Goal: Complete application form

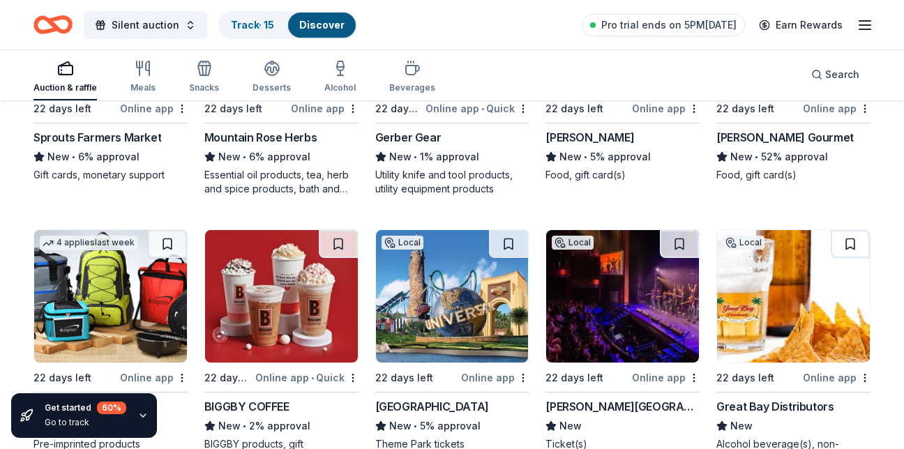
scroll to position [648, 0]
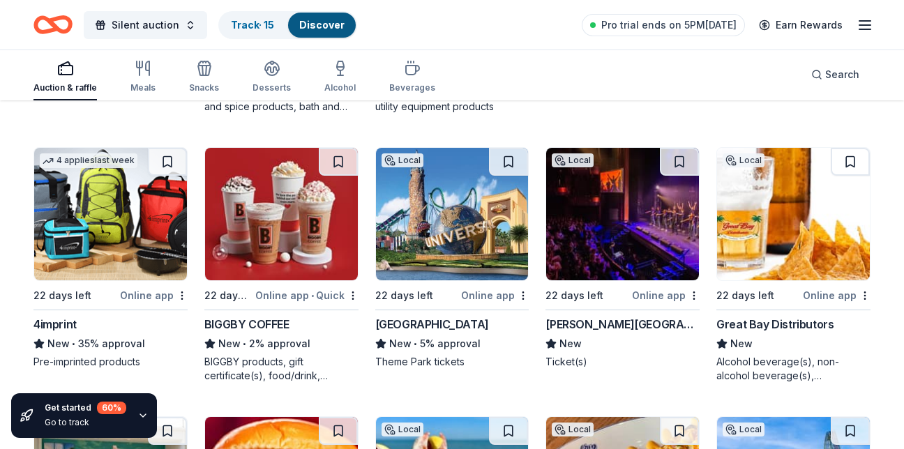
click at [465, 237] on img at bounding box center [452, 214] width 153 height 133
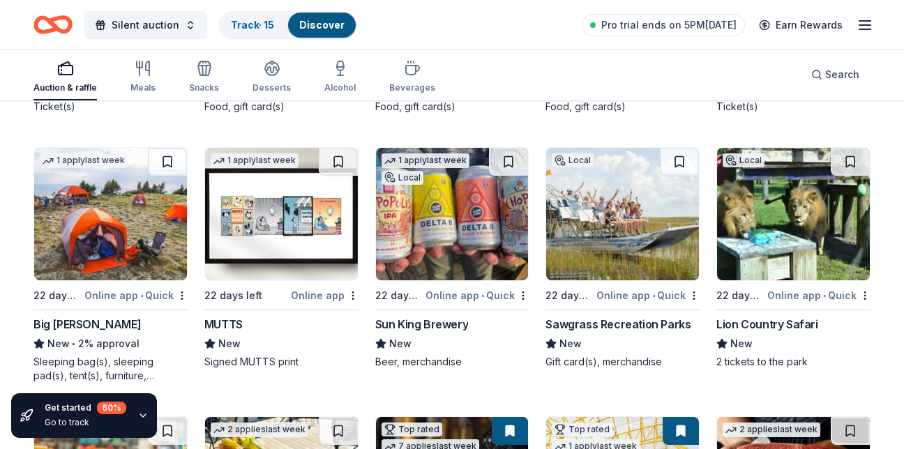
scroll to position [1166, 0]
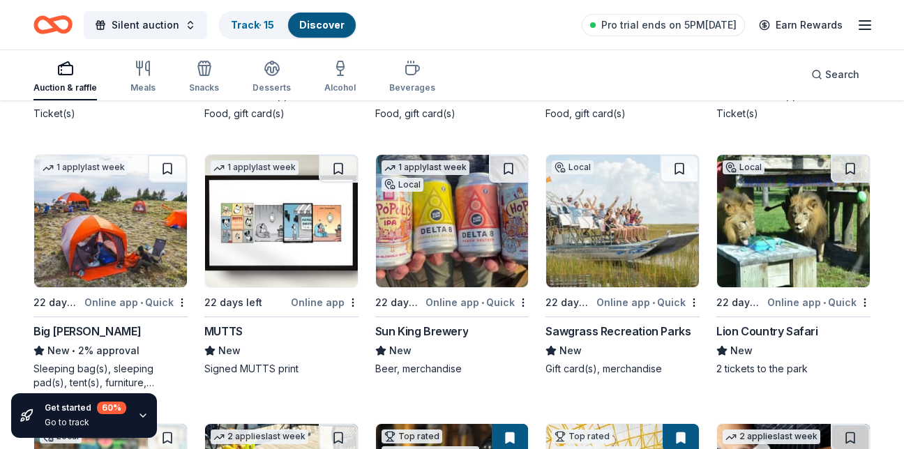
click at [659, 209] on img at bounding box center [622, 221] width 153 height 133
click at [599, 167] on img at bounding box center [622, 221] width 153 height 133
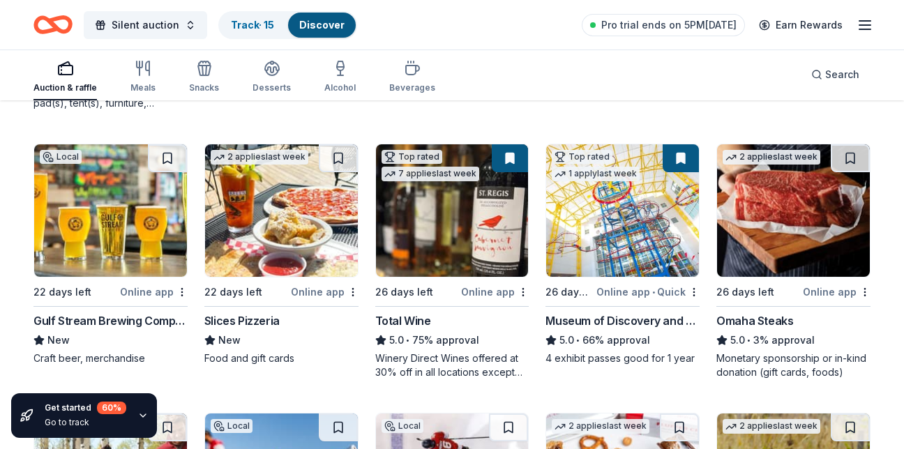
scroll to position [1467, 0]
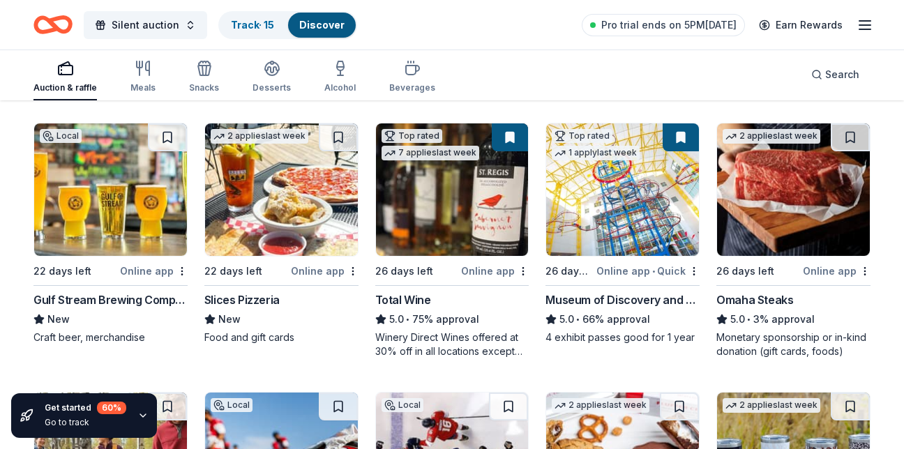
click at [456, 182] on img at bounding box center [452, 190] width 153 height 133
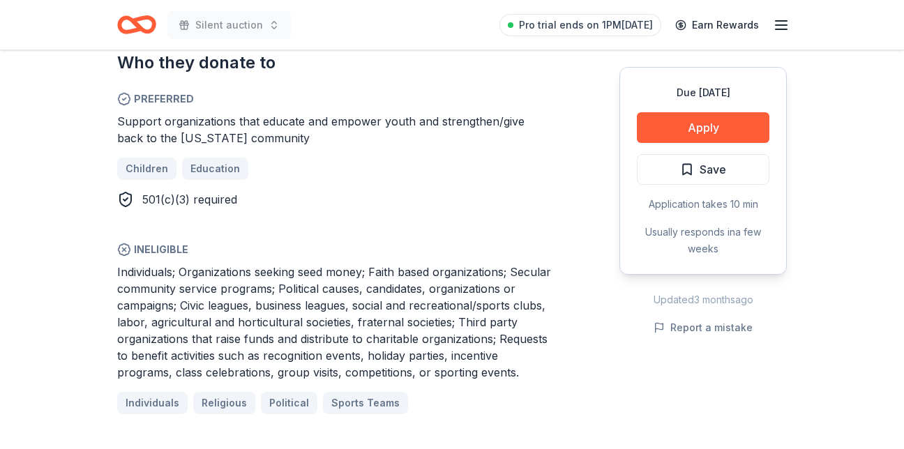
scroll to position [837, 0]
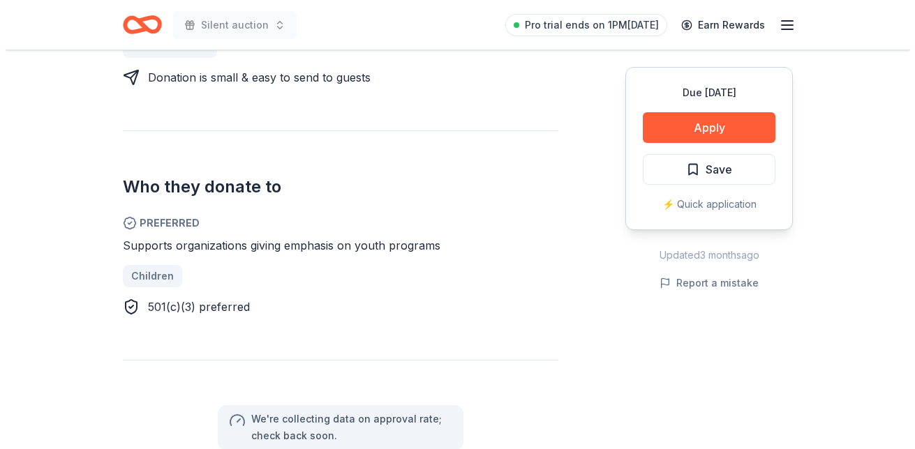
scroll to position [710, 0]
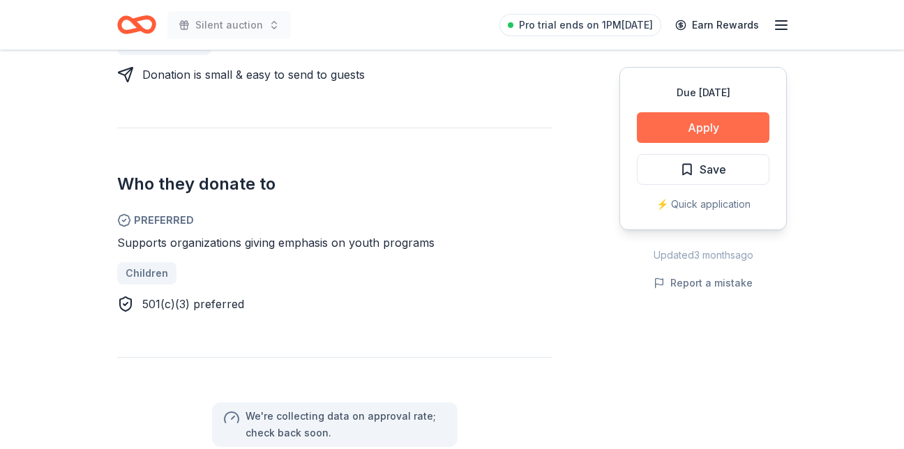
click at [707, 128] on button "Apply" at bounding box center [703, 127] width 133 height 31
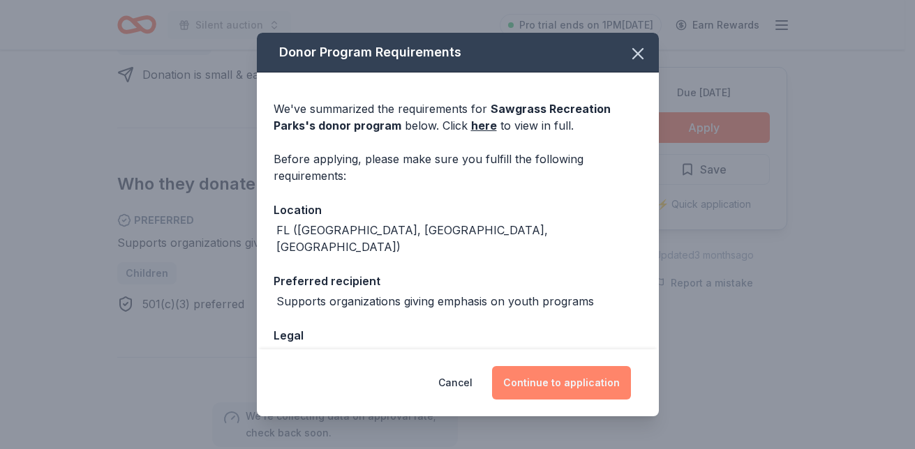
click at [531, 384] on button "Continue to application" at bounding box center [561, 382] width 139 height 33
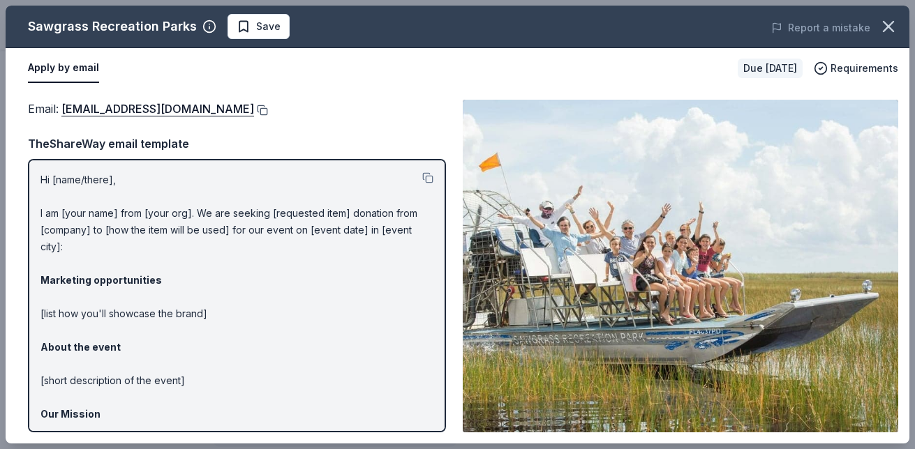
click at [268, 110] on button at bounding box center [261, 110] width 14 height 11
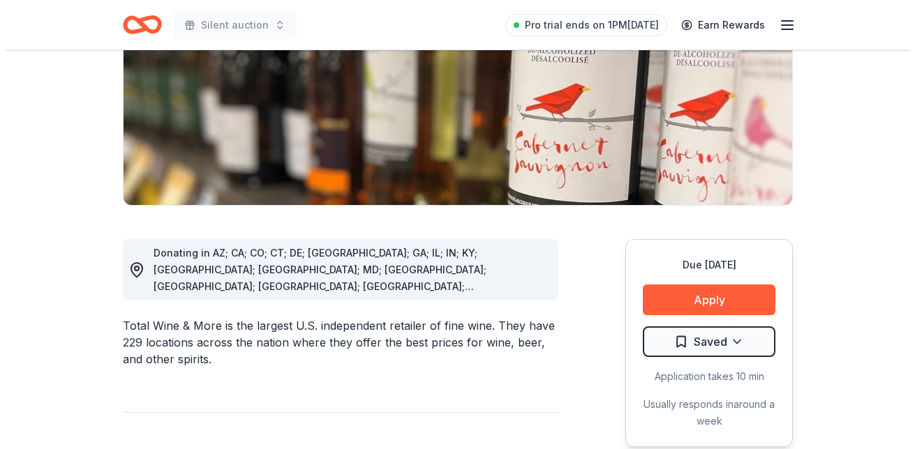
scroll to position [251, 0]
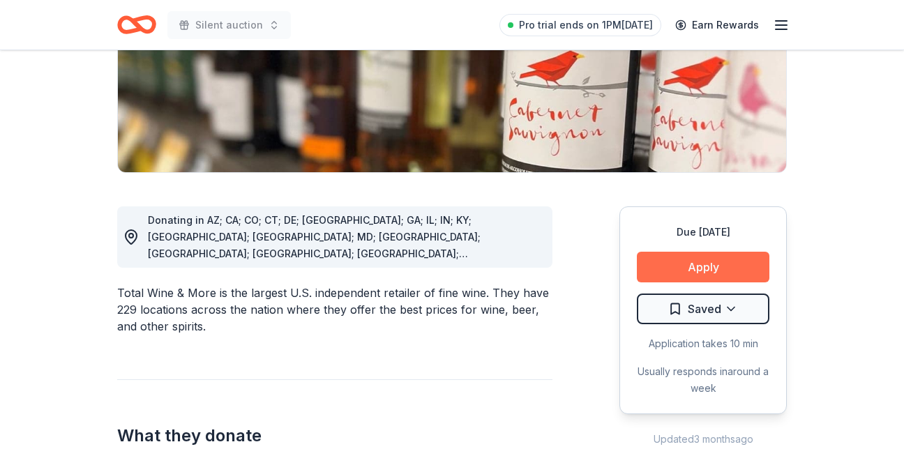
click at [666, 256] on button "Apply" at bounding box center [703, 267] width 133 height 31
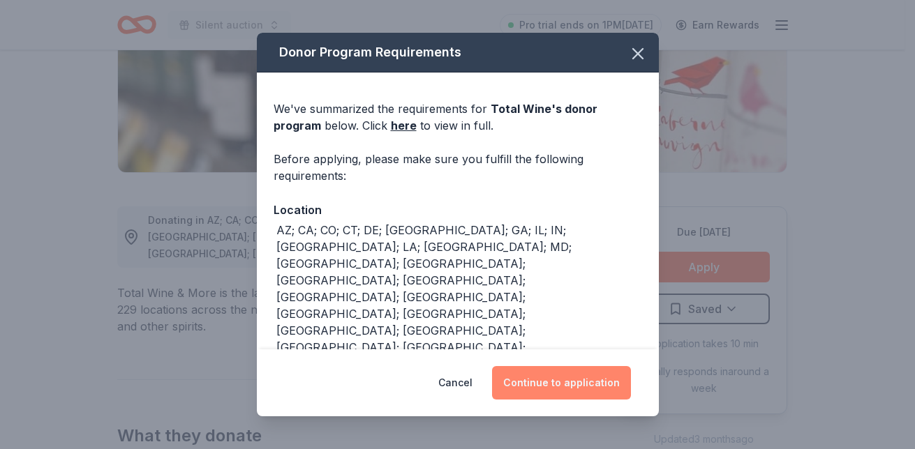
click at [582, 376] on button "Continue to application" at bounding box center [561, 382] width 139 height 33
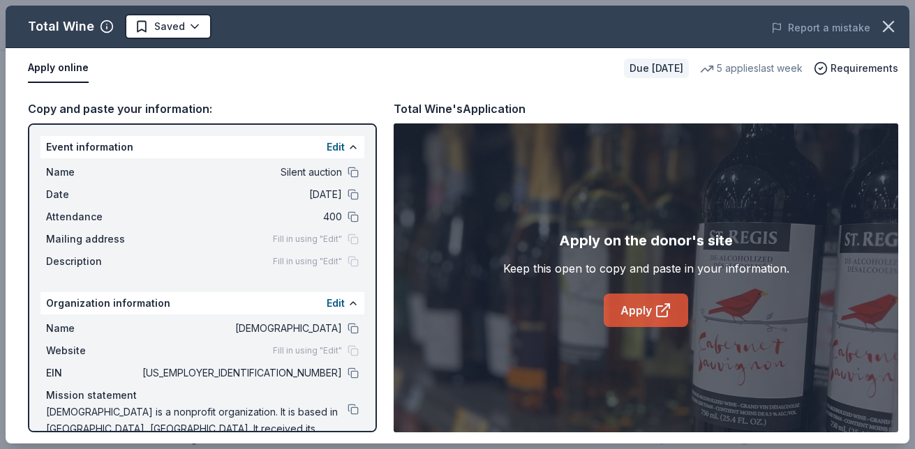
click at [629, 304] on link "Apply" at bounding box center [646, 310] width 84 height 33
